Goal: Navigation & Orientation: Find specific page/section

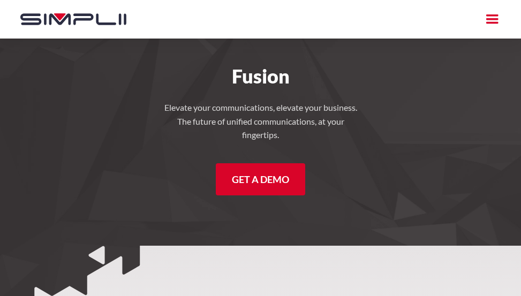
click at [337, 140] on h4 "Elevate your communications, elevate your business. The future of unified commu…" at bounding box center [260, 121] width 193 height 41
click at [491, 22] on div "menu" at bounding box center [491, 19] width 19 height 19
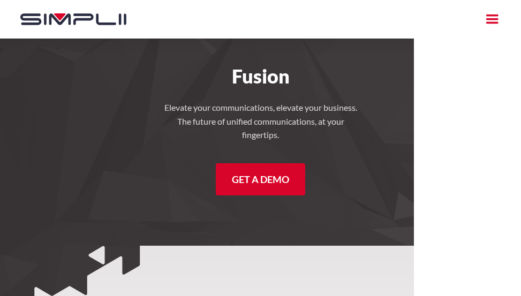
click at [270, 101] on h4 "Elevate your communications, elevate your business. The future of unified commu…" at bounding box center [260, 121] width 193 height 41
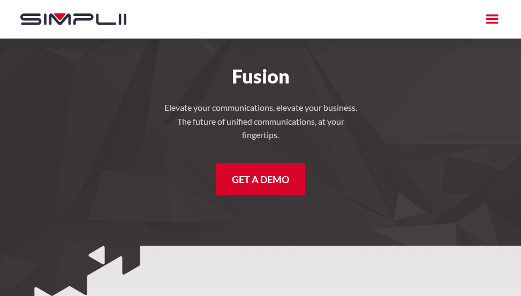
click at [494, 21] on div "menu" at bounding box center [491, 19] width 19 height 19
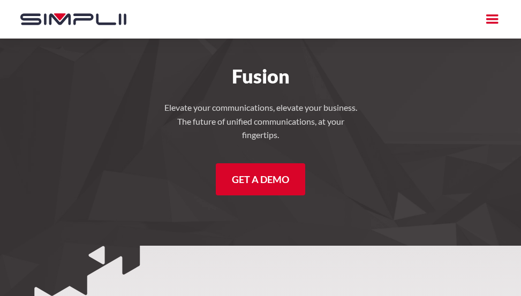
click at [496, 22] on div "menu" at bounding box center [491, 19] width 19 height 19
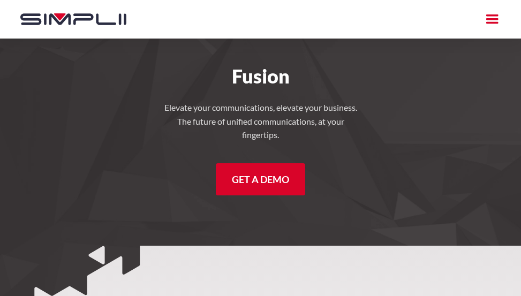
click at [484, 19] on div "menu" at bounding box center [491, 19] width 19 height 19
click at [491, 22] on div "menu" at bounding box center [491, 19] width 19 height 19
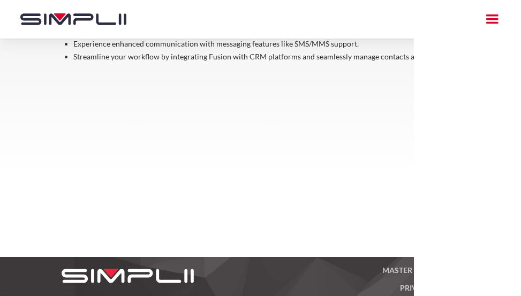
scroll to position [503, 0]
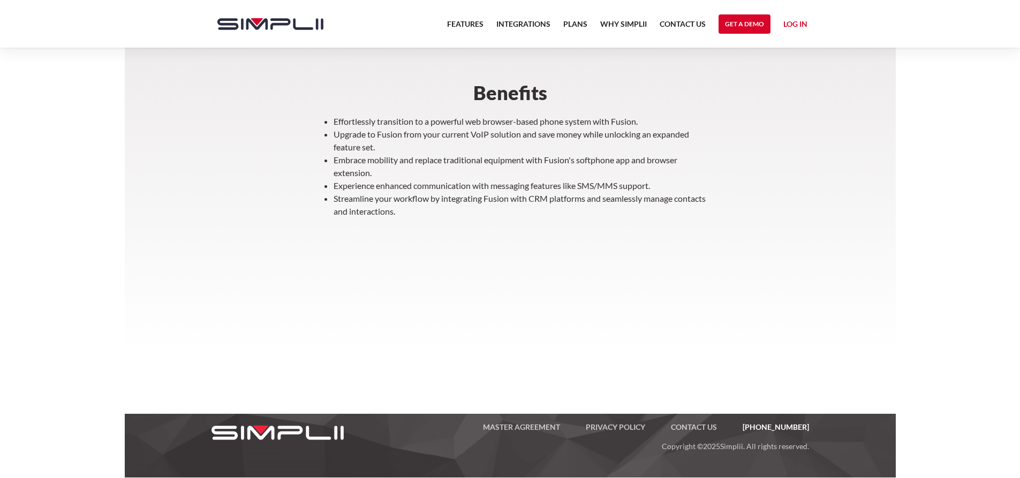
scroll to position [426, 0]
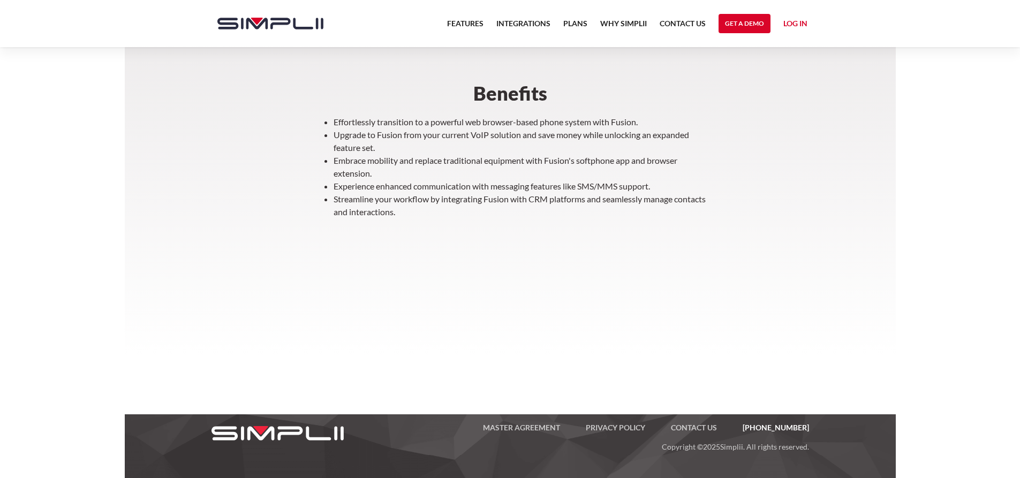
click at [520, 26] on link "Log in" at bounding box center [795, 25] width 24 height 16
